Goal: Book appointment/travel/reservation

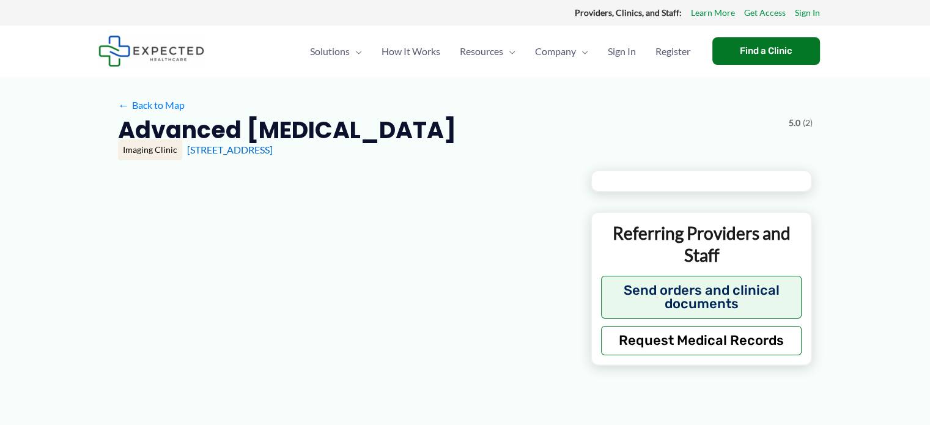
type input "**********"
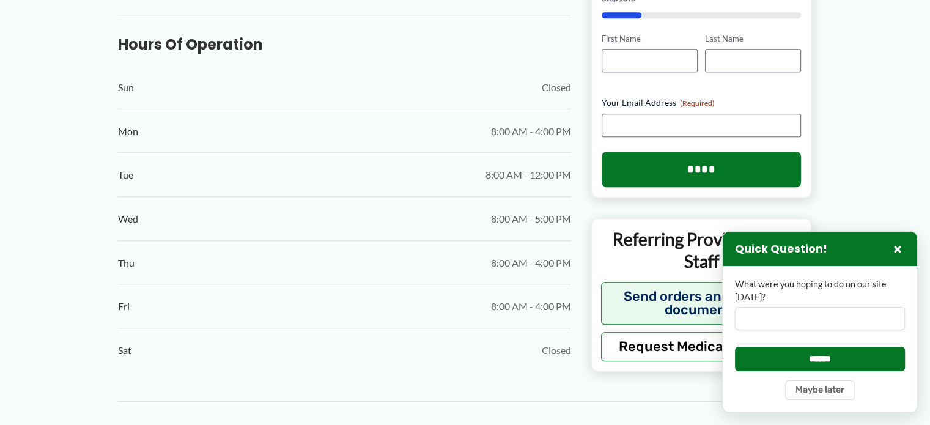
scroll to position [612, 0]
